Goal: Information Seeking & Learning: Learn about a topic

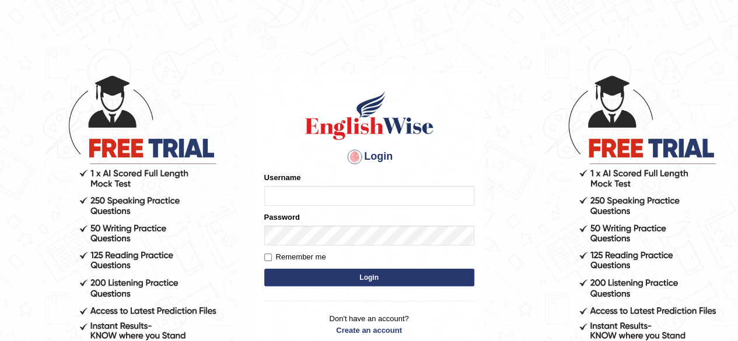
type input "mohammed23"
click at [406, 277] on button "Login" at bounding box center [369, 278] width 210 height 18
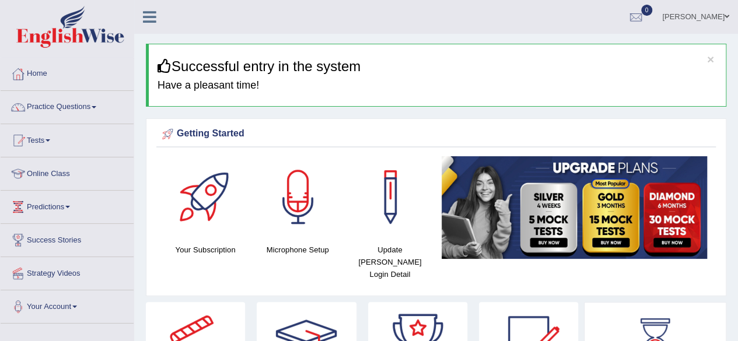
click at [72, 106] on link "Practice Questions" at bounding box center [67, 105] width 133 height 29
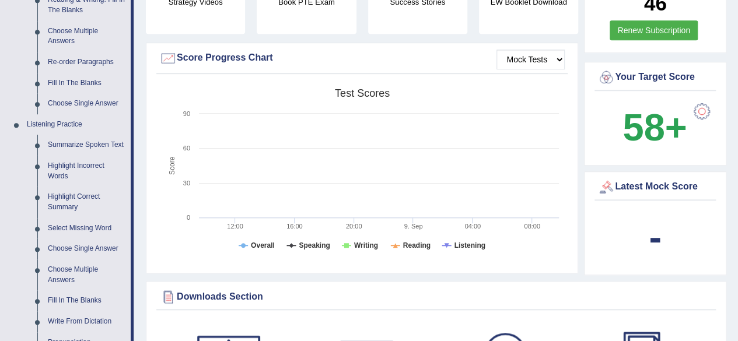
scroll to position [417, 0]
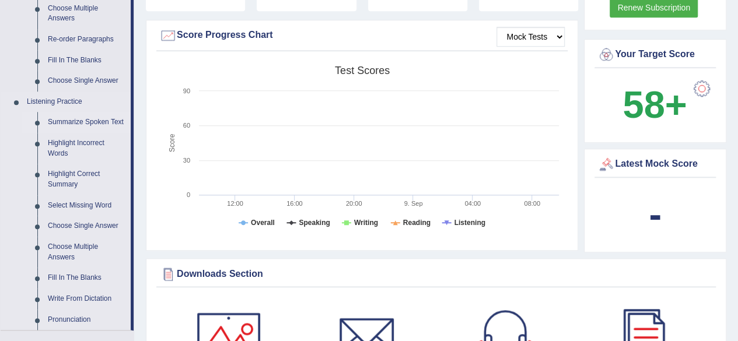
click at [55, 119] on link "Summarize Spoken Text" at bounding box center [87, 122] width 88 height 21
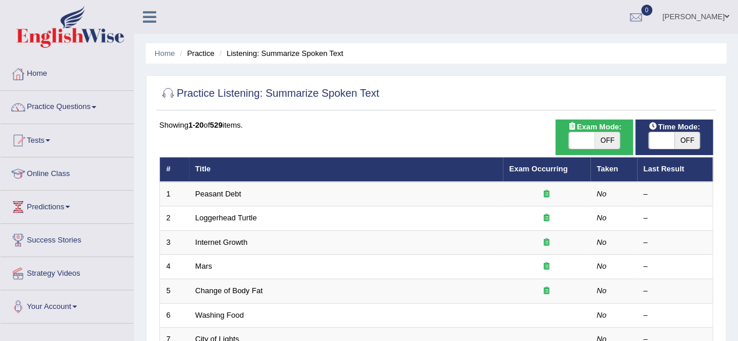
click at [596, 139] on span "OFF" at bounding box center [608, 140] width 26 height 16
checkbox input "true"
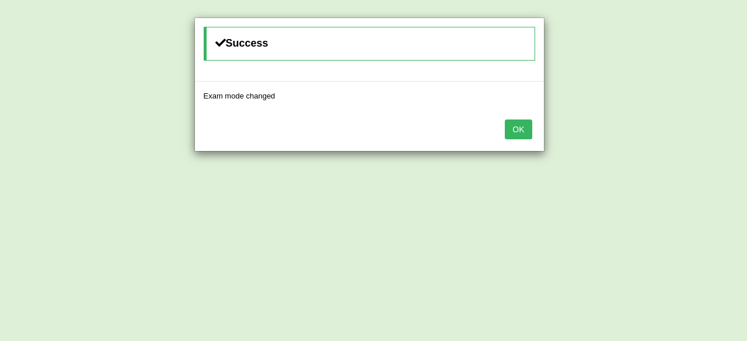
click at [523, 130] on button "OK" at bounding box center [518, 130] width 27 height 20
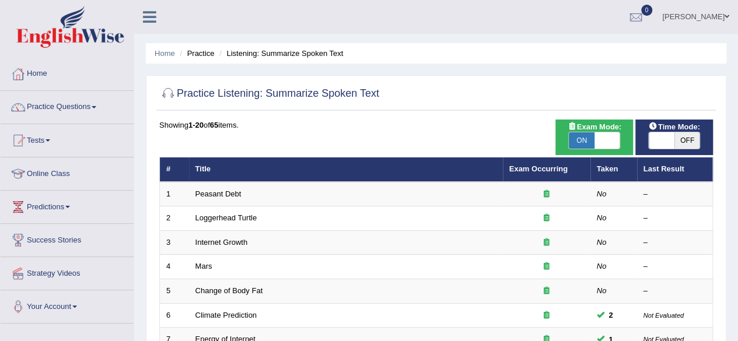
click at [676, 139] on span "OFF" at bounding box center [688, 140] width 26 height 16
checkbox input "true"
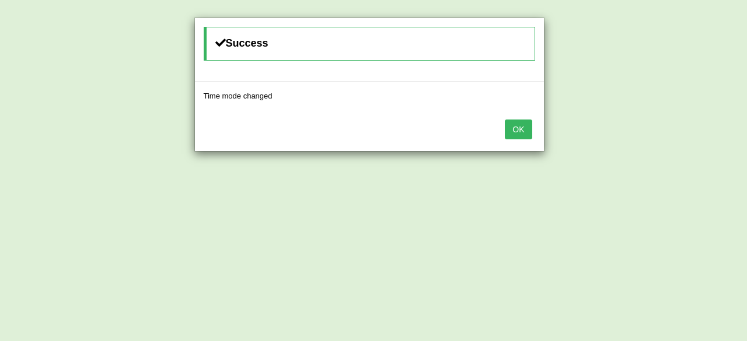
click at [519, 125] on button "OK" at bounding box center [518, 130] width 27 height 20
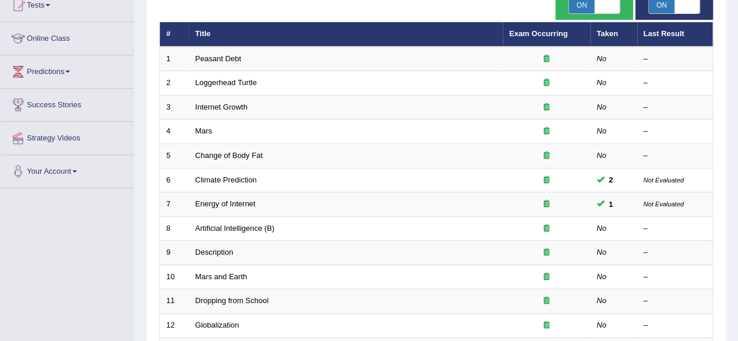
scroll to position [138, 0]
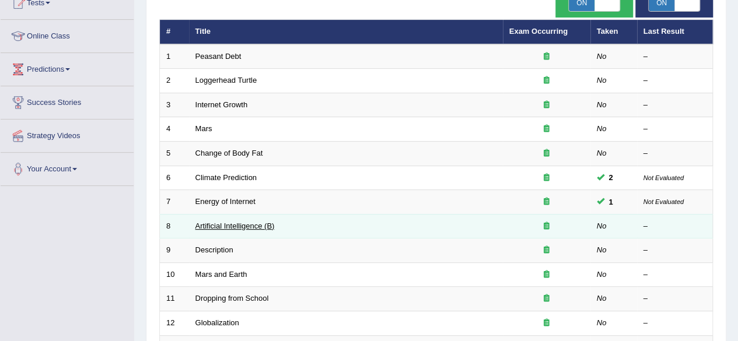
click at [237, 222] on link "Artificial Intelligence (B)" at bounding box center [235, 226] width 79 height 9
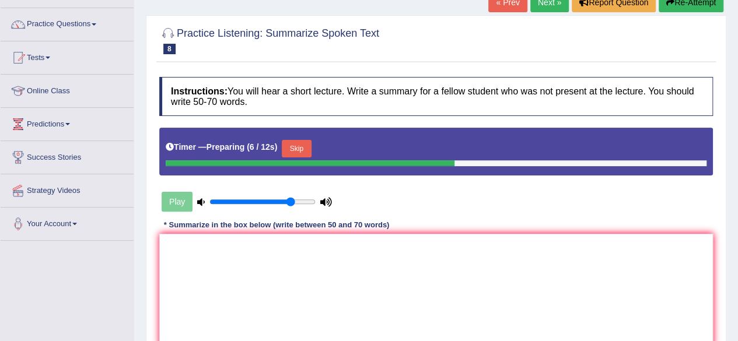
scroll to position [83, 0]
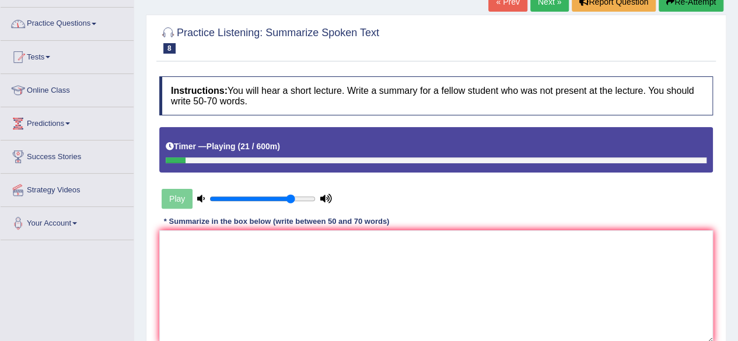
click at [77, 19] on link "Practice Questions" at bounding box center [67, 22] width 133 height 29
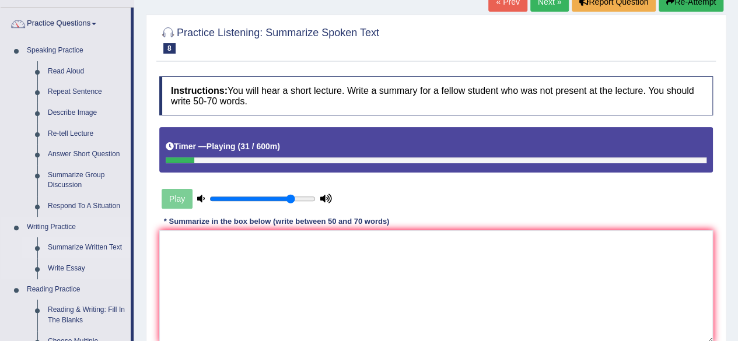
click at [60, 252] on link "Summarize Written Text" at bounding box center [87, 248] width 88 height 21
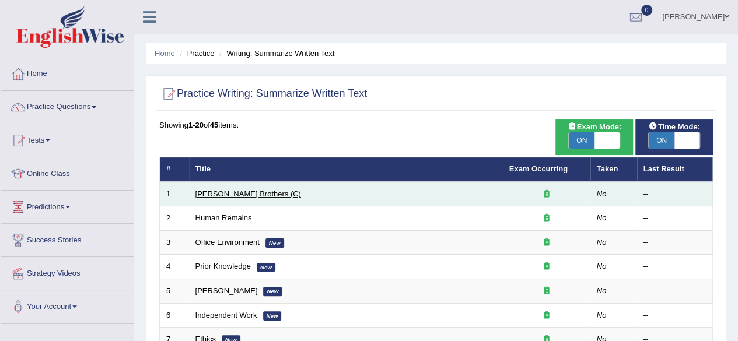
click at [229, 197] on link "[PERSON_NAME] Brothers (C)" at bounding box center [249, 194] width 106 height 9
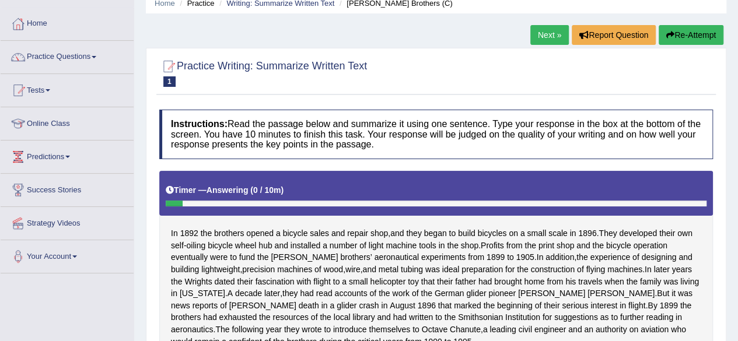
scroll to position [50, 0]
click at [90, 52] on link "Practice Questions" at bounding box center [67, 55] width 133 height 29
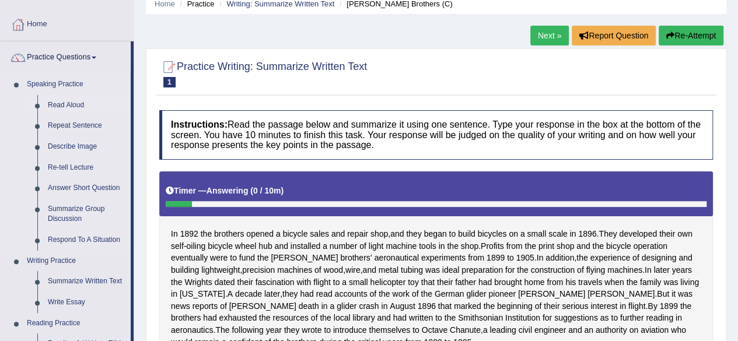
click at [58, 109] on link "Read Aloud" at bounding box center [87, 105] width 88 height 21
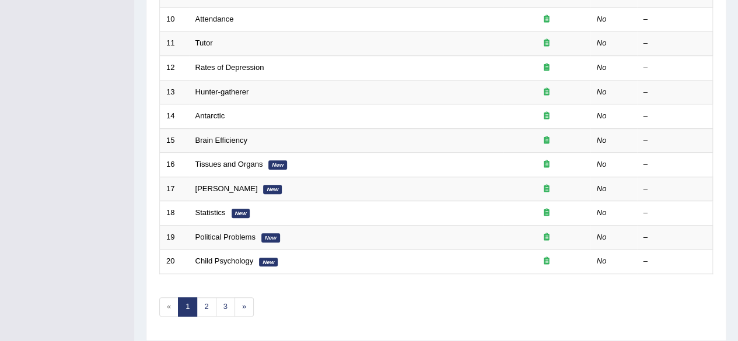
scroll to position [395, 0]
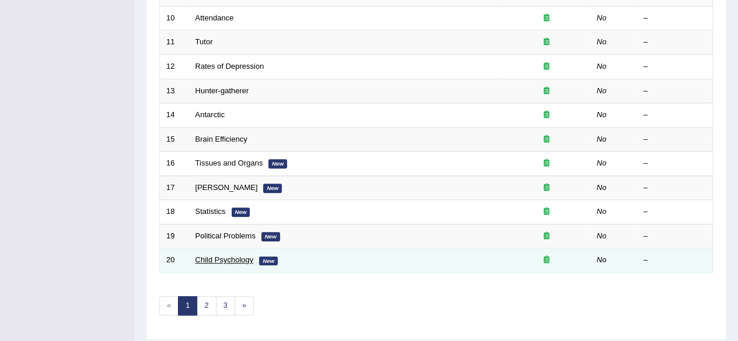
click at [243, 257] on link "Child Psychology" at bounding box center [225, 260] width 58 height 9
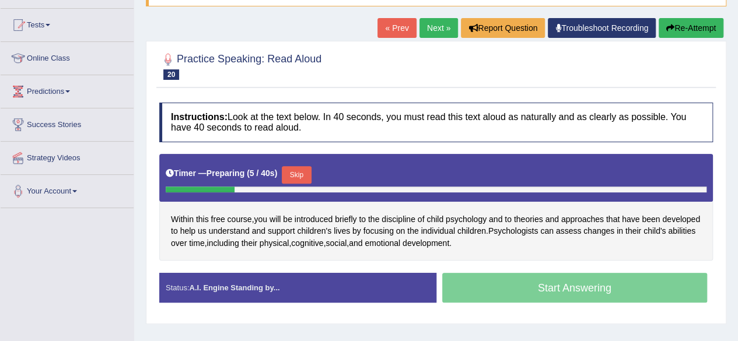
scroll to position [116, 0]
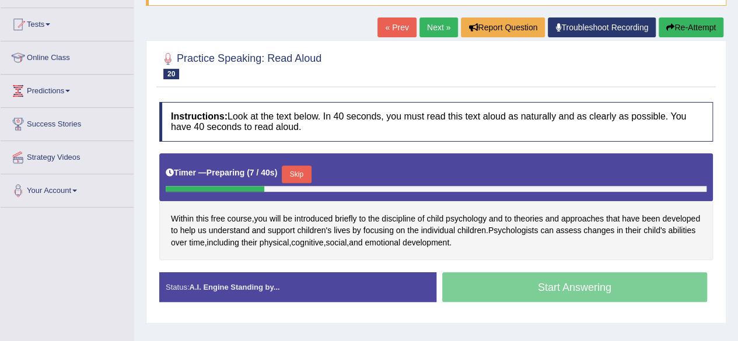
click at [299, 172] on button "Skip" at bounding box center [296, 175] width 29 height 18
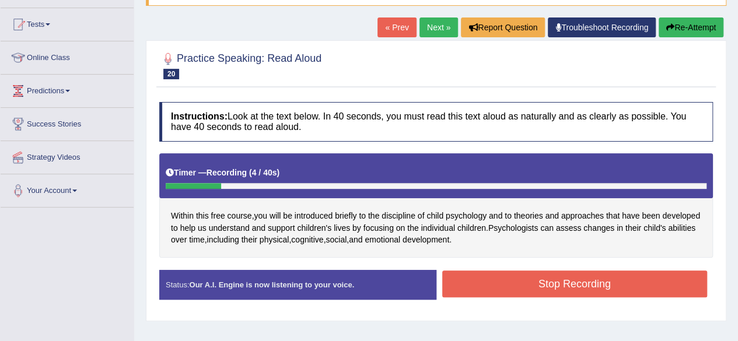
click at [511, 289] on button "Stop Recording" at bounding box center [575, 284] width 266 height 27
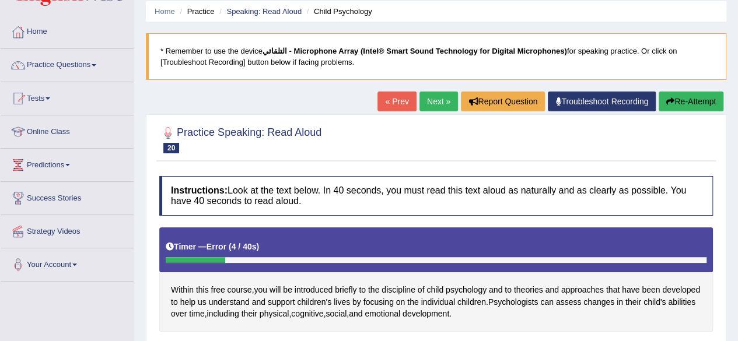
scroll to position [41, 0]
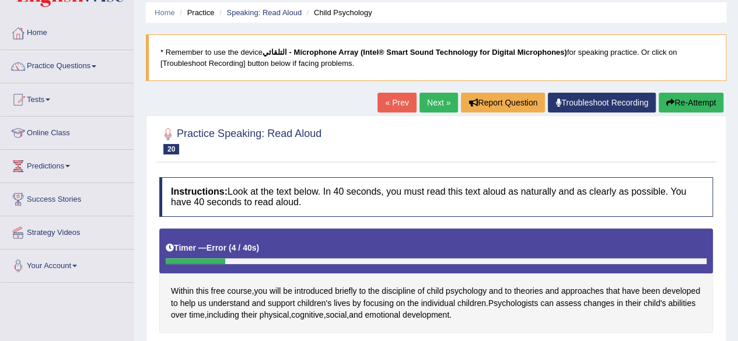
click at [92, 64] on link "Practice Questions" at bounding box center [67, 64] width 133 height 29
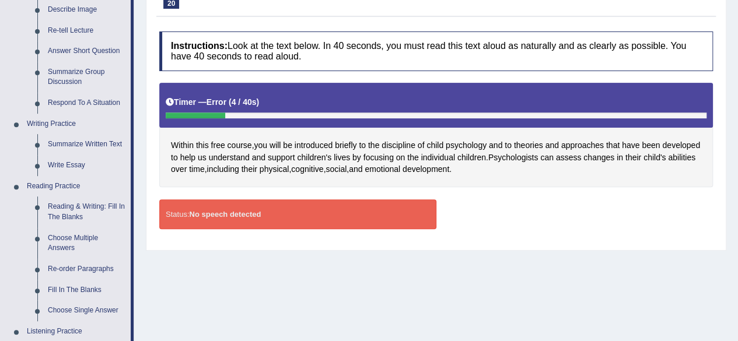
scroll to position [180, 0]
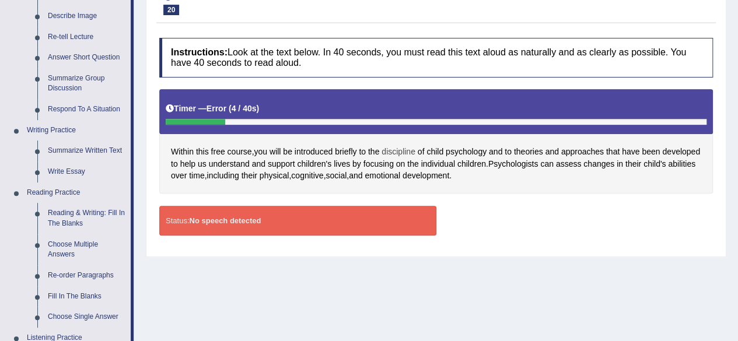
click at [399, 153] on span "discipline" at bounding box center [399, 152] width 34 height 12
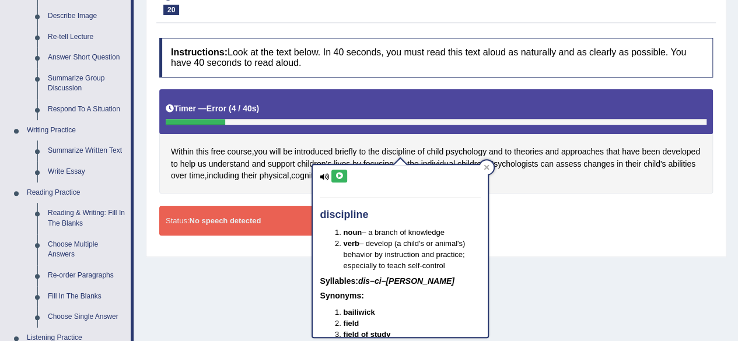
click at [340, 176] on icon at bounding box center [339, 176] width 9 height 7
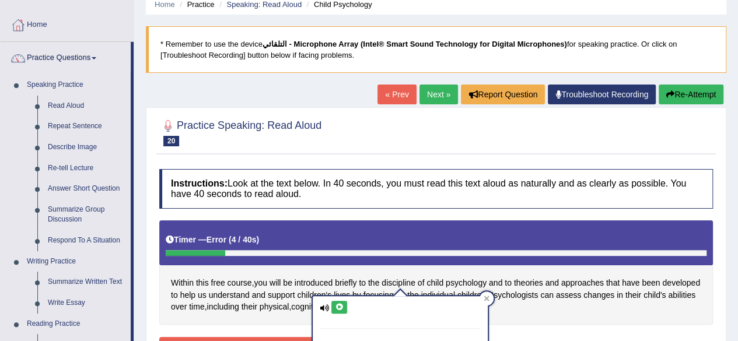
scroll to position [0, 0]
